Goal: Information Seeking & Learning: Learn about a topic

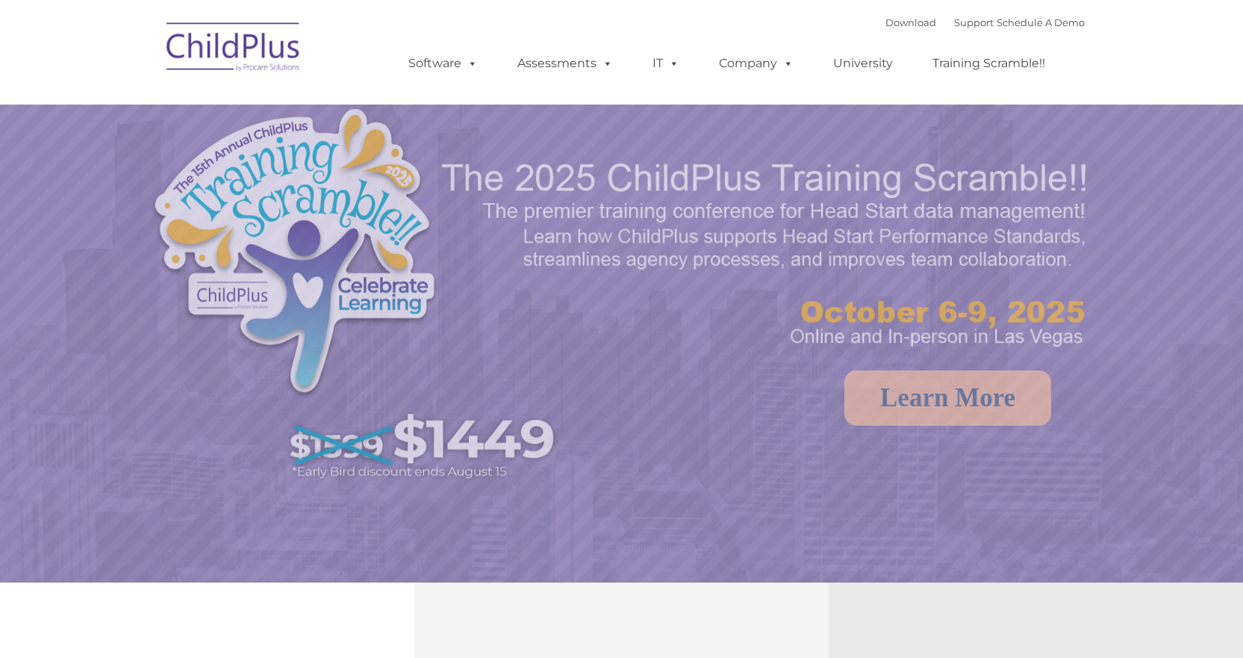
select select "MEDIUM"
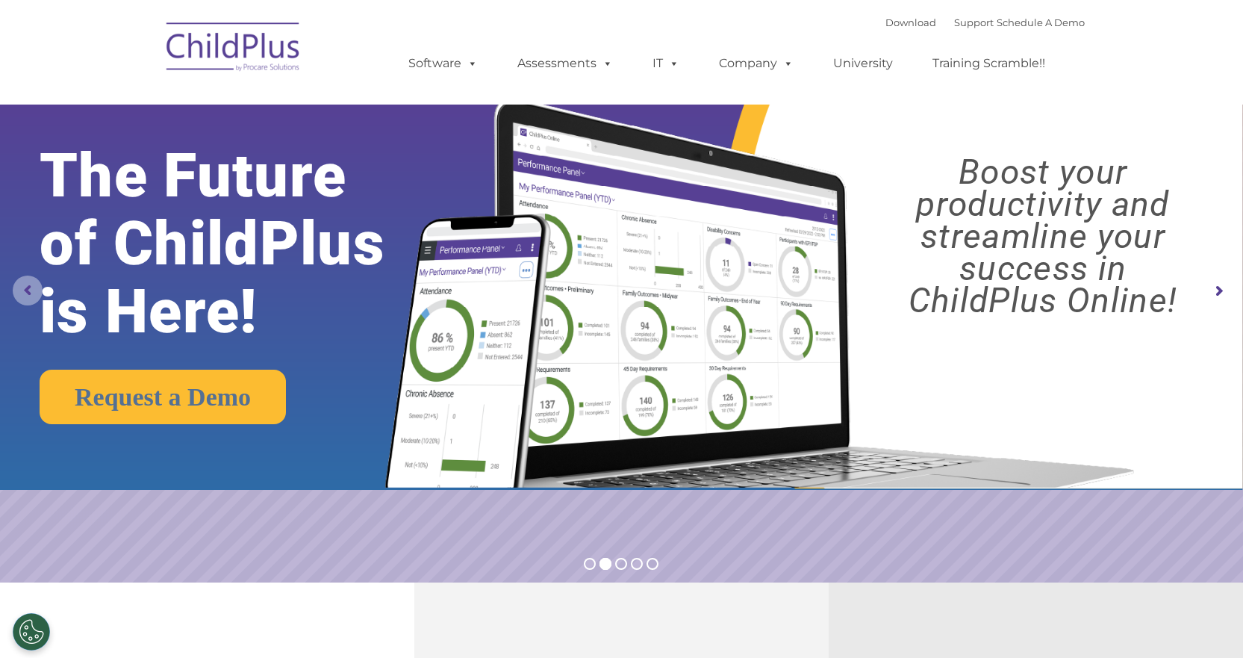
click at [32, 288] on rs-arrow at bounding box center [28, 290] width 30 height 30
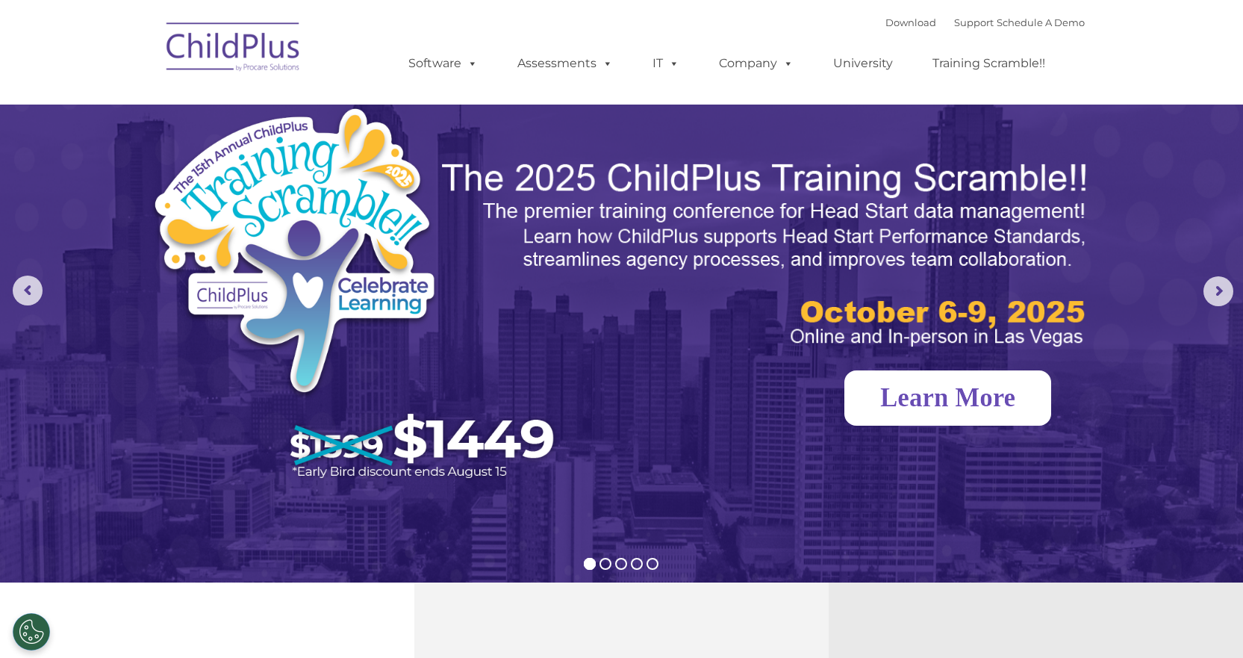
click at [942, 384] on link "Learn More" at bounding box center [947, 397] width 207 height 55
click at [947, 401] on link "Learn More" at bounding box center [947, 397] width 207 height 55
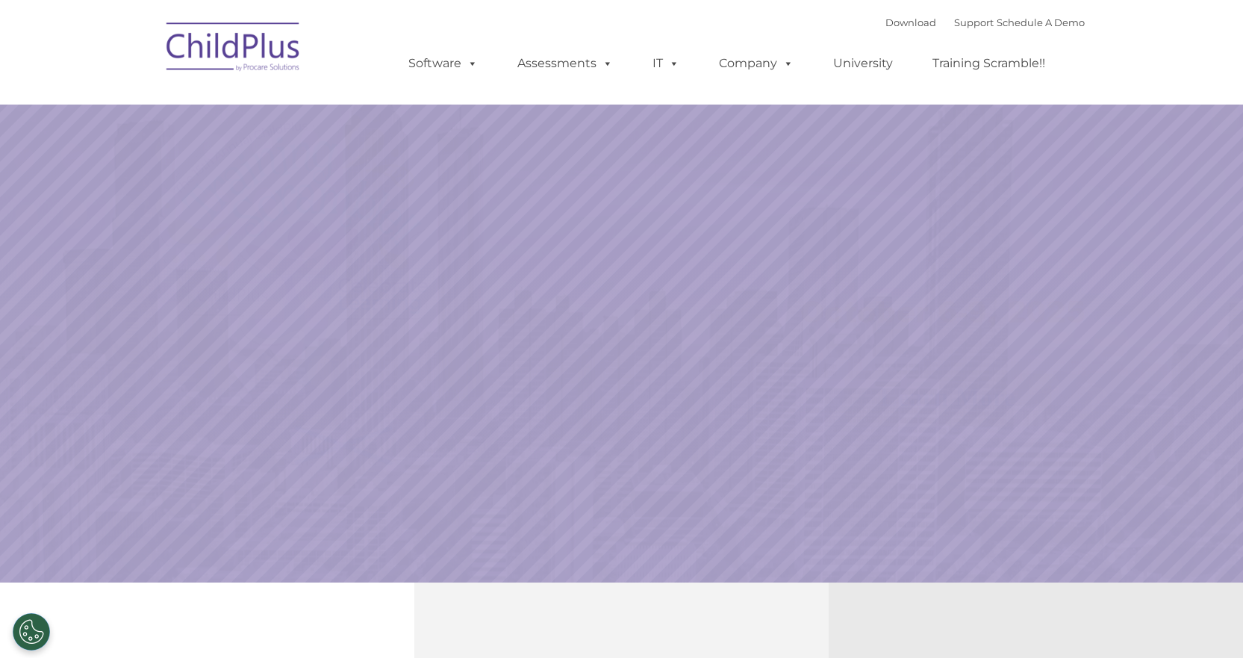
select select "MEDIUM"
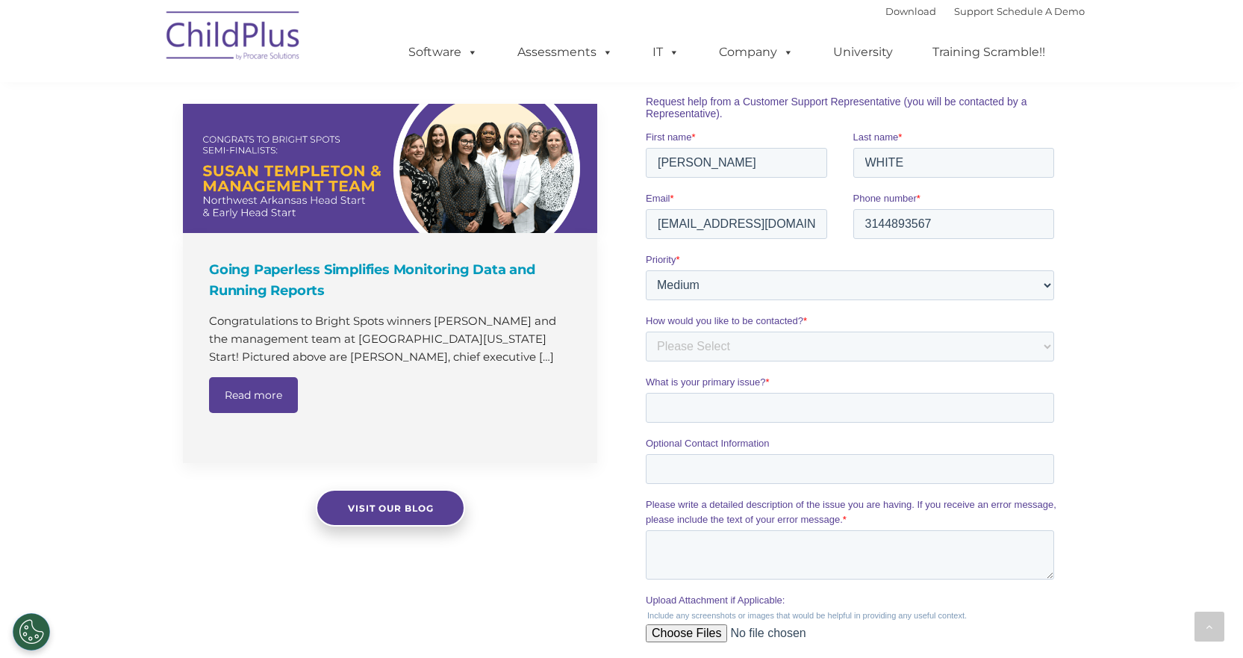
scroll to position [862, 0]
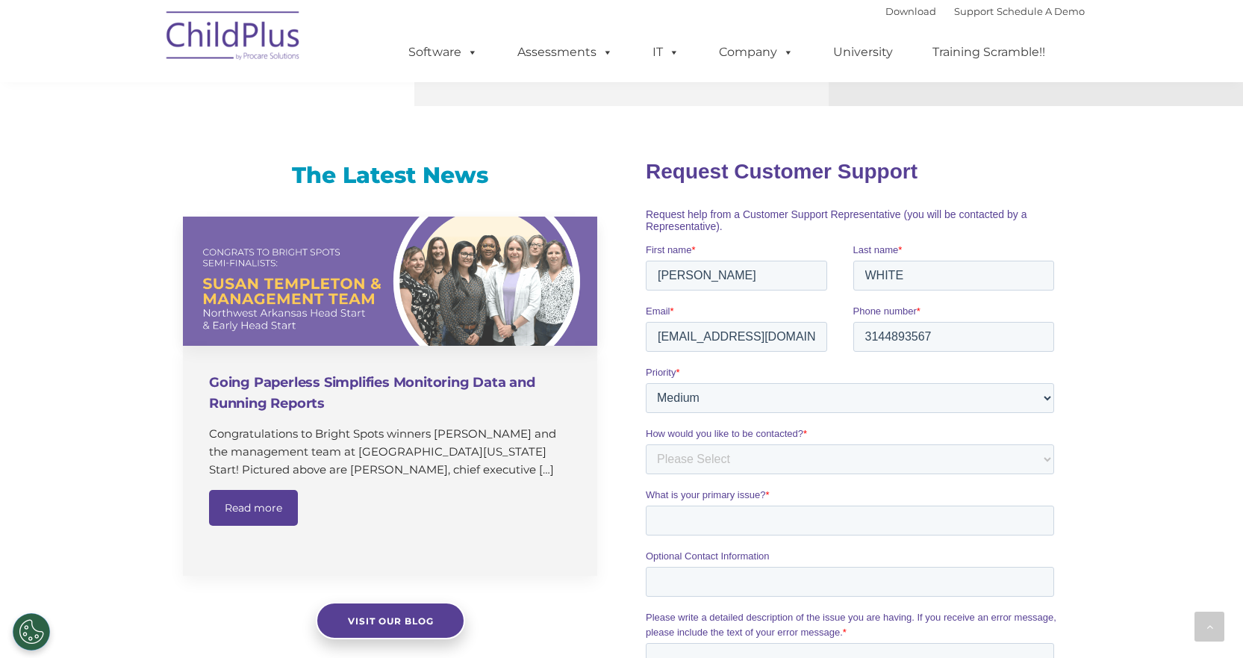
click at [274, 406] on h4 "Going Paperless Simplifies Monitoring Data and Running Reports" at bounding box center [392, 393] width 366 height 42
click at [280, 390] on h4 "Going Paperless Simplifies Monitoring Data and Running Reports" at bounding box center [392, 393] width 366 height 42
click at [265, 393] on h4 "Going Paperless Simplifies Monitoring Data and Running Reports" at bounding box center [392, 393] width 366 height 42
click at [266, 393] on h4 "Going Paperless Simplifies Monitoring Data and Running Reports" at bounding box center [392, 393] width 366 height 42
click at [319, 392] on h4 "Going Paperless Simplifies Monitoring Data and Running Reports" at bounding box center [392, 393] width 366 height 42
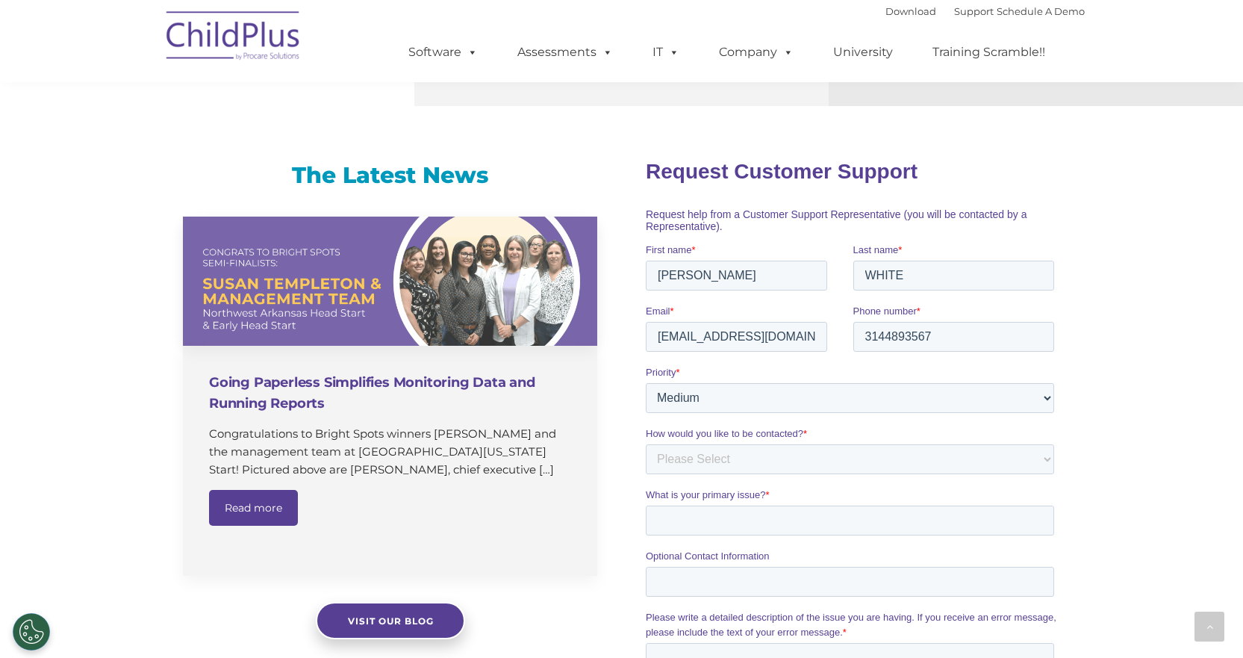
click at [325, 383] on h4 "Going Paperless Simplifies Monitoring Data and Running Reports" at bounding box center [392, 393] width 366 height 42
click at [275, 494] on link "Read more" at bounding box center [253, 508] width 89 height 36
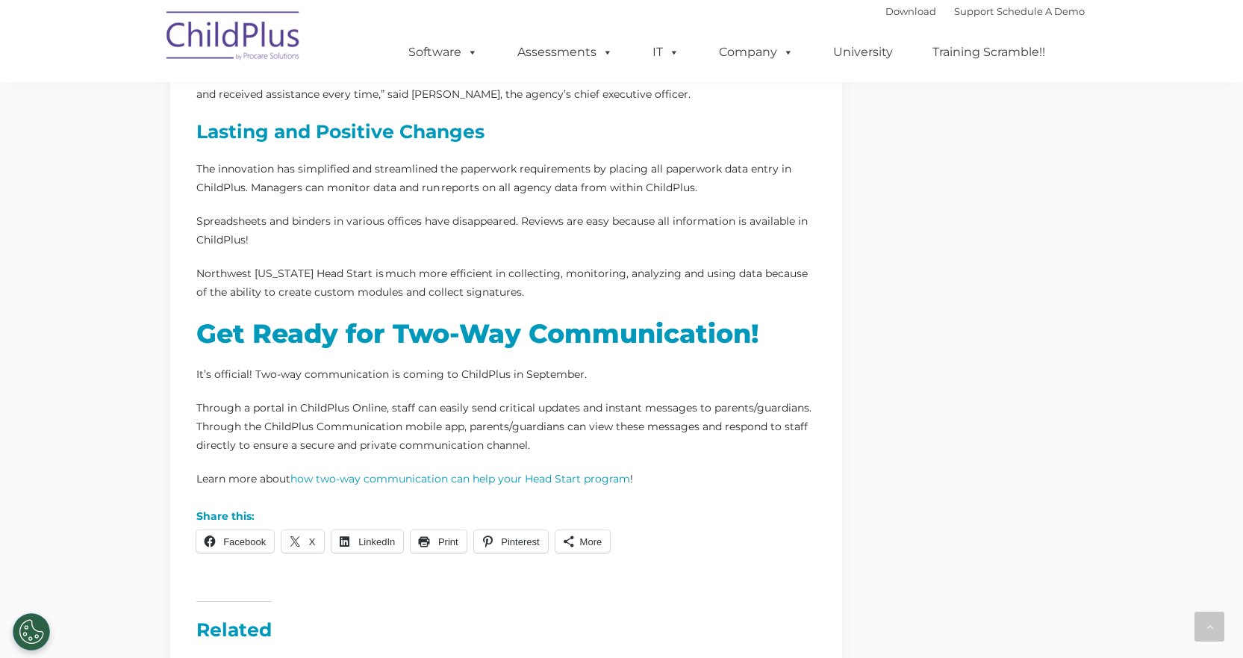
scroll to position [858, 0]
